Goal: Find specific page/section: Find specific page/section

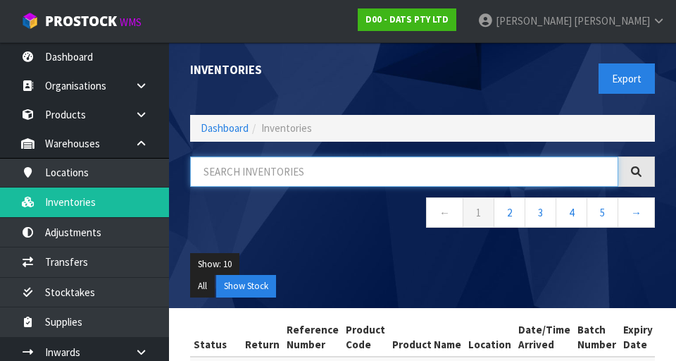
click at [254, 174] on input "text" at bounding box center [404, 171] width 428 height 30
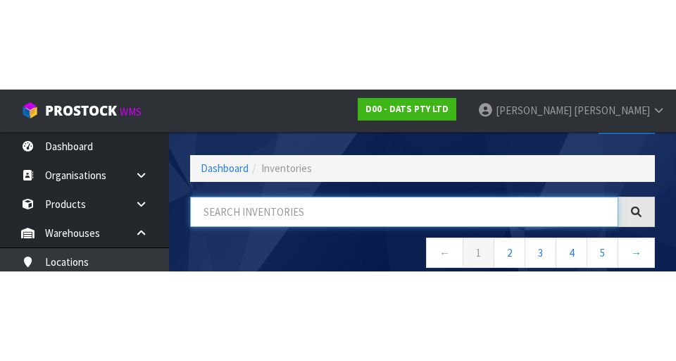
scroll to position [80, 0]
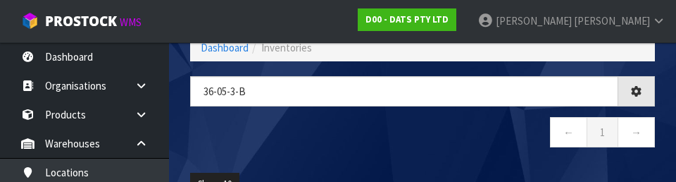
click at [268, 124] on nav "← 1 →" at bounding box center [422, 134] width 465 height 35
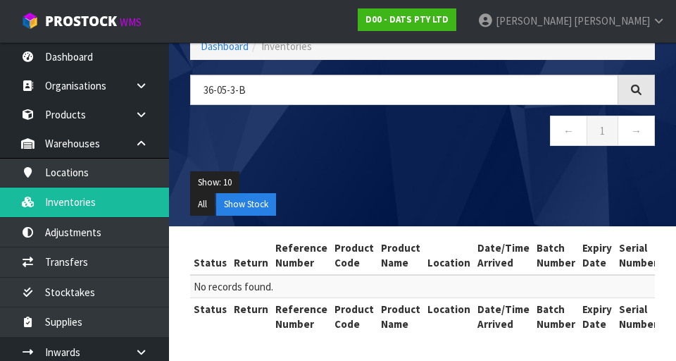
scroll to position [0, 0]
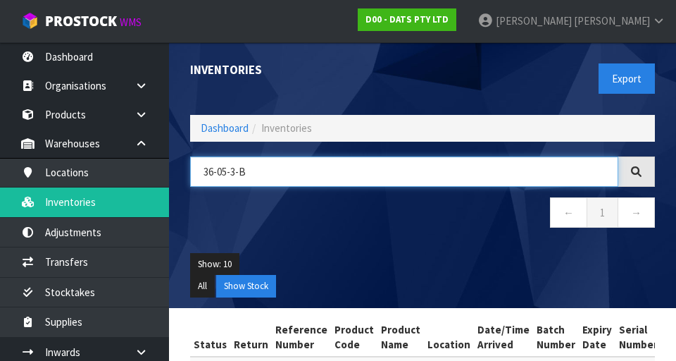
click at [550, 168] on input "36-05-3-B" at bounding box center [404, 171] width 428 height 30
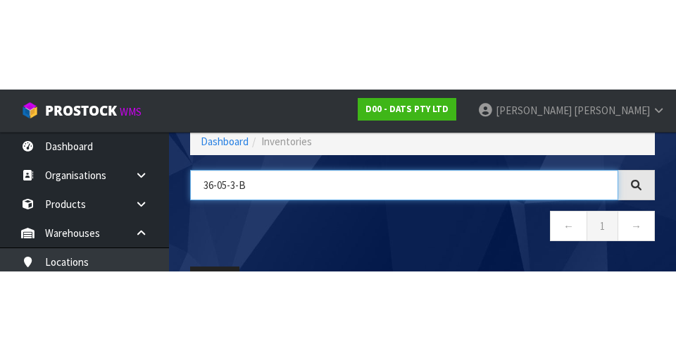
scroll to position [80, 0]
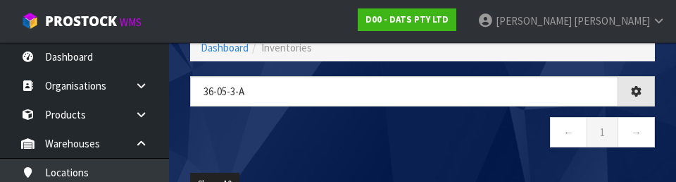
click at [466, 148] on nav "← 1 →" at bounding box center [422, 134] width 465 height 35
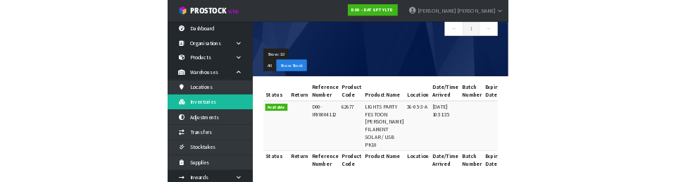
scroll to position [0, 0]
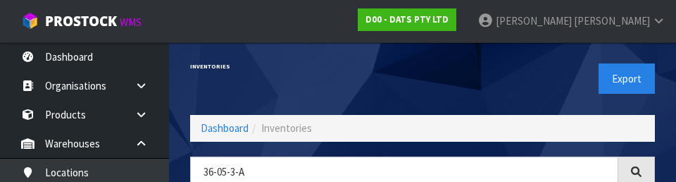
click at [473, 69] on div "Export" at bounding box center [544, 78] width 243 height 73
click at [495, 94] on div "Export" at bounding box center [544, 78] width 243 height 73
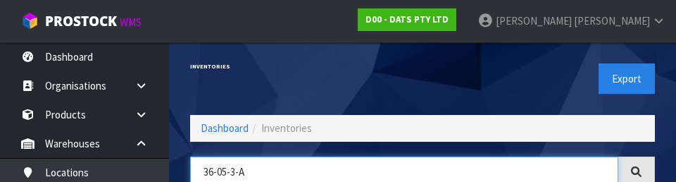
click at [269, 167] on input "36-05-3-A" at bounding box center [404, 171] width 428 height 30
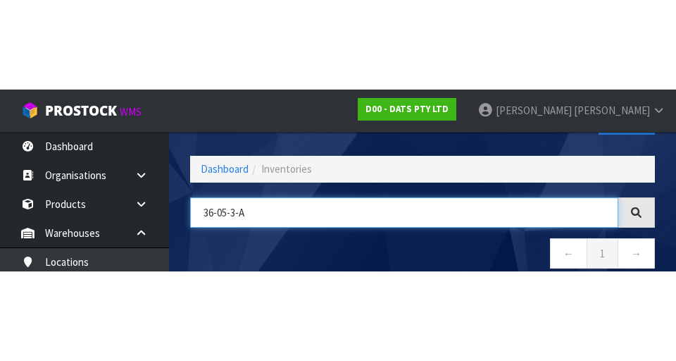
scroll to position [80, 0]
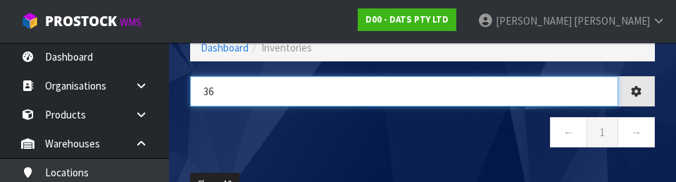
type input "3"
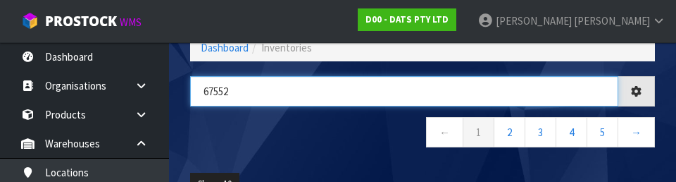
type input "67552"
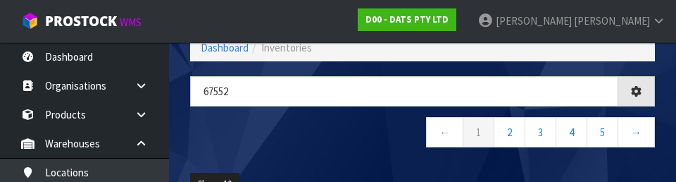
click at [361, 141] on nav "← 1 2 3 4 5 →" at bounding box center [422, 134] width 465 height 35
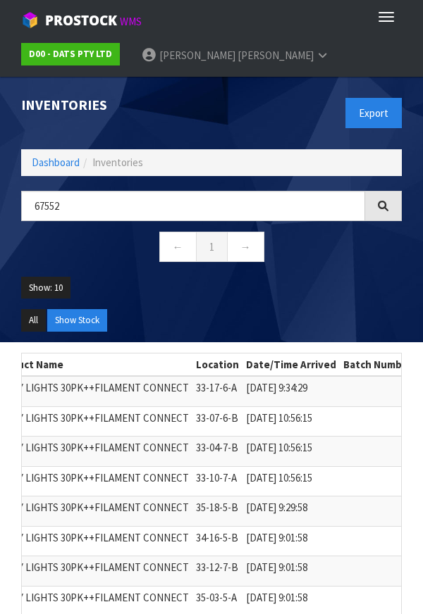
scroll to position [73, 0]
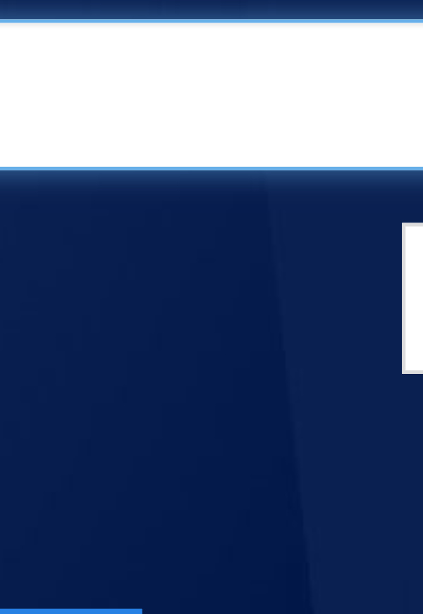
click at [98, 122] on input "67552" at bounding box center [193, 134] width 344 height 30
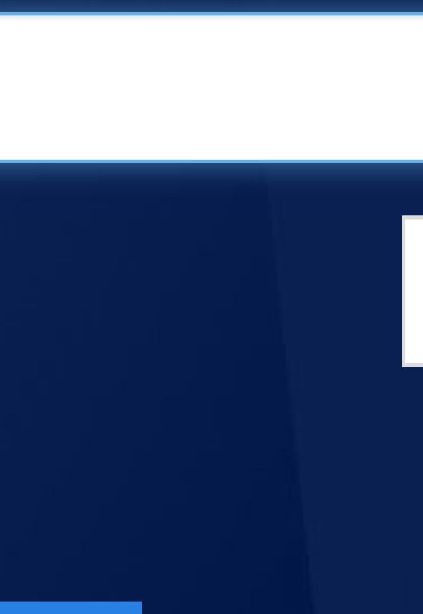
click at [98, 123] on input "67552" at bounding box center [193, 134] width 344 height 30
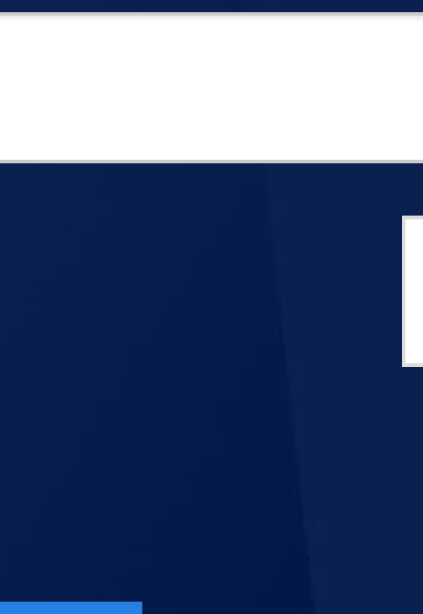
click at [63, 96] on link "Dashboard" at bounding box center [56, 90] width 48 height 13
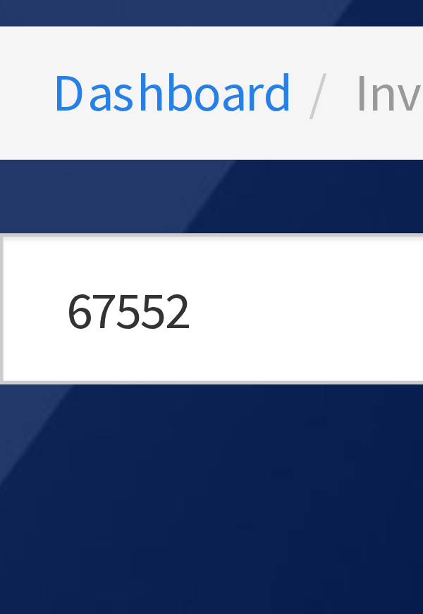
click at [41, 79] on ol "Dashboard Inventories" at bounding box center [211, 90] width 380 height 26
click at [41, 80] on ol "Dashboard Inventories" at bounding box center [211, 90] width 380 height 26
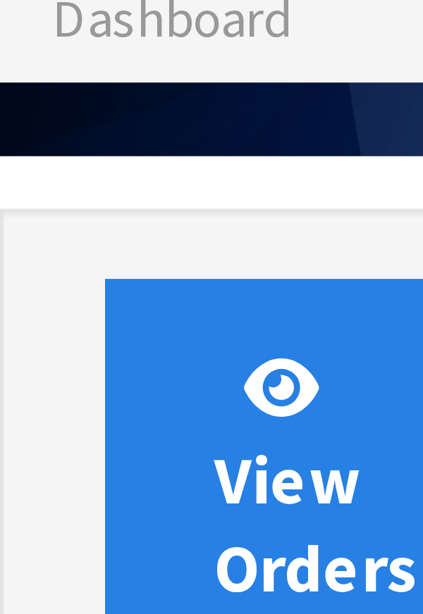
click at [41, 80] on span "Dashboard" at bounding box center [56, 75] width 48 height 13
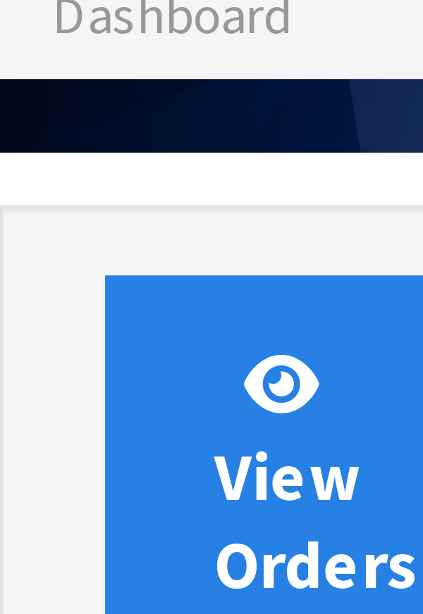
click at [41, 80] on span "Dashboard" at bounding box center [56, 75] width 48 height 13
click at [41, 85] on ol "Dashboard" at bounding box center [211, 76] width 380 height 26
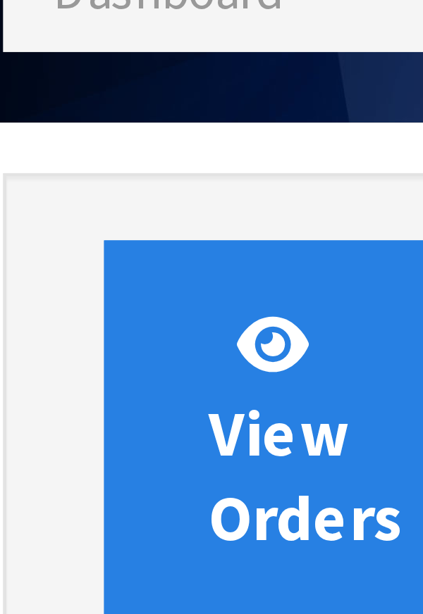
scroll to position [1115, 401]
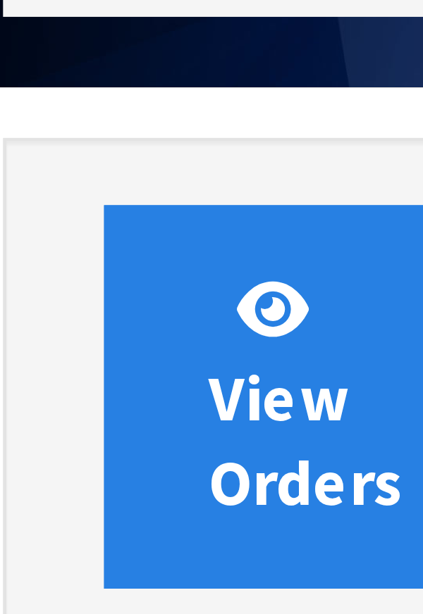
click at [41, 92] on div "Dashboard Dashboard" at bounding box center [211, 54] width 401 height 99
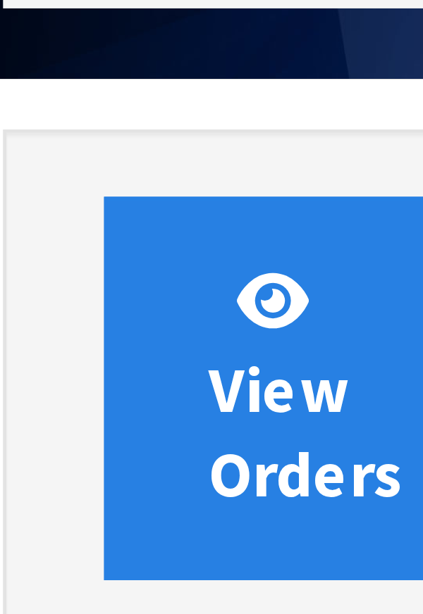
click at [41, 95] on div "Dashboard Dashboard" at bounding box center [211, 54] width 401 height 99
click at [41, 94] on div "Dashboard Dashboard" at bounding box center [211, 54] width 401 height 99
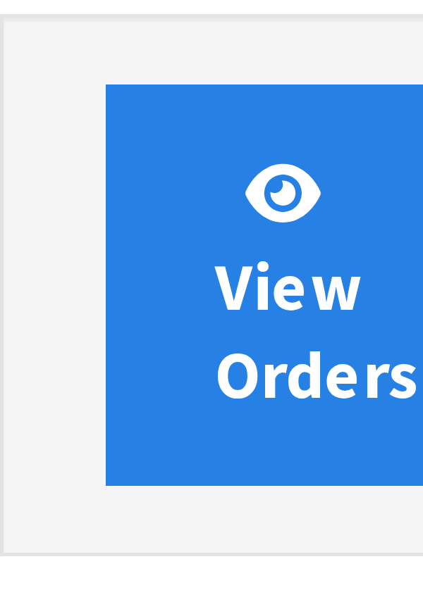
click at [41, 120] on div "View Orders View Invoices View Receipts View Accounts" at bounding box center [211, 168] width 380 height 108
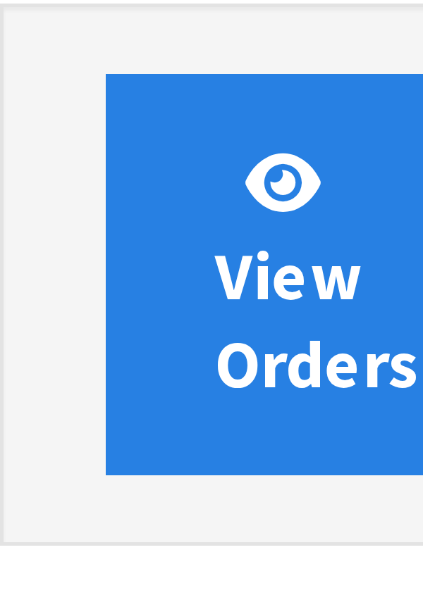
click at [41, 120] on div "View Orders View Invoices View Receipts View Accounts" at bounding box center [211, 168] width 380 height 108
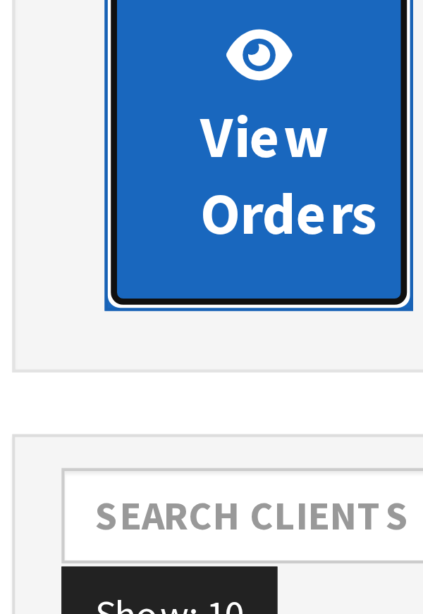
click at [42, 144] on link "View Orders" at bounding box center [77, 168] width 70 height 80
click at [42, 147] on link "View Orders" at bounding box center [77, 168] width 70 height 80
click at [42, 144] on link "View Orders" at bounding box center [77, 168] width 70 height 80
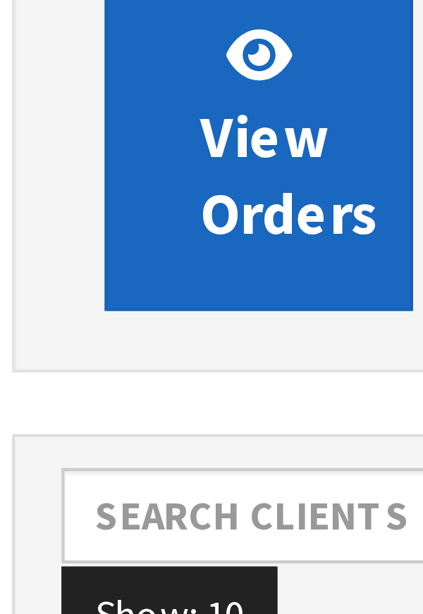
scroll to position [77, 0]
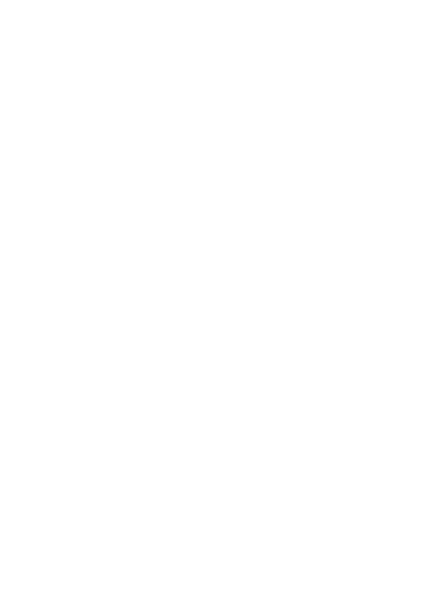
click at [41, 360] on section "Sales Orders Pick Selected - FIFO Split button! FIFO - First In First Out FEFO …" at bounding box center [211, 307] width 423 height 614
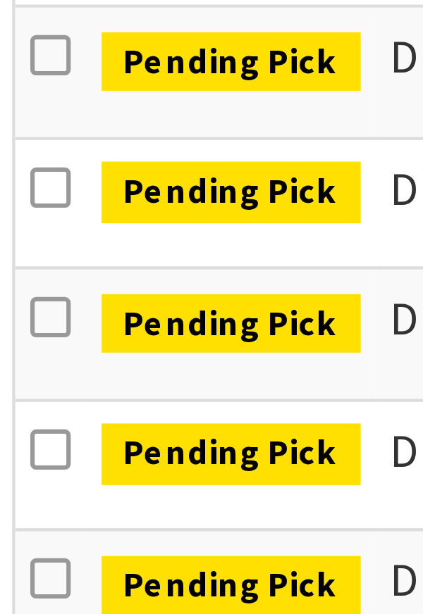
click at [41, 360] on td "Pending Pick" at bounding box center [71, 490] width 66 height 30
click at [41, 360] on td "Pending Pick" at bounding box center [71, 609] width 66 height 30
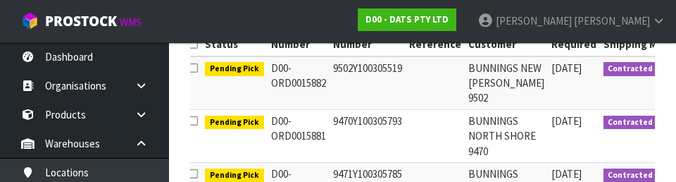
scroll to position [0, 8]
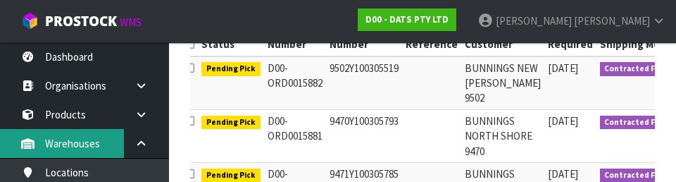
click at [51, 133] on link "Warehouses" at bounding box center [84, 143] width 169 height 29
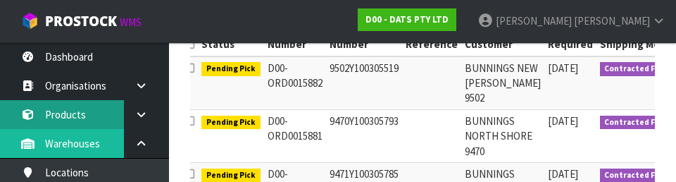
click at [54, 106] on link "Products" at bounding box center [84, 114] width 169 height 29
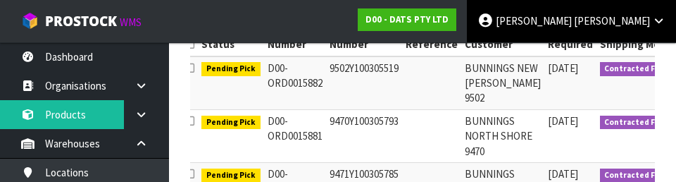
click at [616, 27] on link "[PERSON_NAME]" at bounding box center [571, 21] width 209 height 42
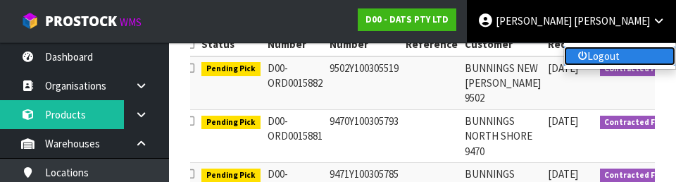
click at [585, 48] on link "Logout" at bounding box center [619, 55] width 111 height 19
